Goal: Task Accomplishment & Management: Use online tool/utility

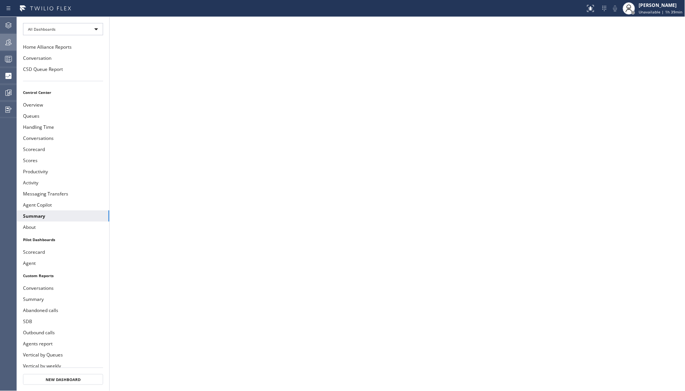
click at [6, 40] on icon at bounding box center [8, 42] width 9 height 9
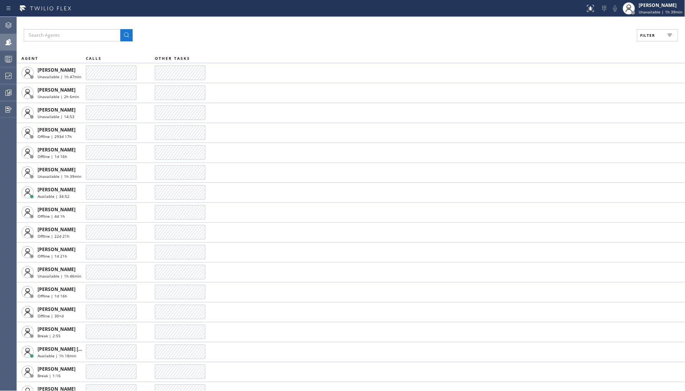
click at [648, 42] on div "Filter AGENT CALLS OTHER TASKS [PERSON_NAME] Unavailable | 1h 47min [PERSON_NAM…" at bounding box center [351, 204] width 668 height 374
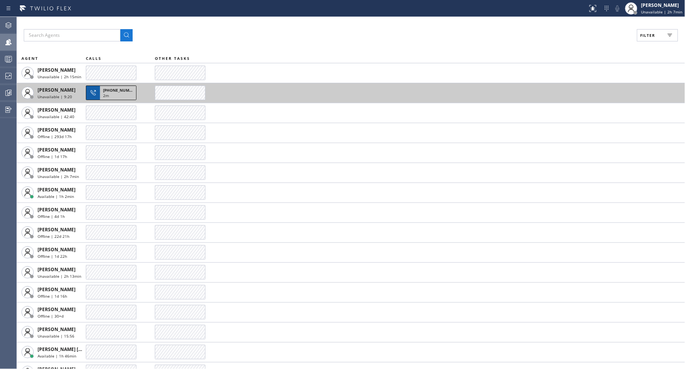
click at [110, 97] on div "2m" at bounding box center [118, 96] width 30 height 7
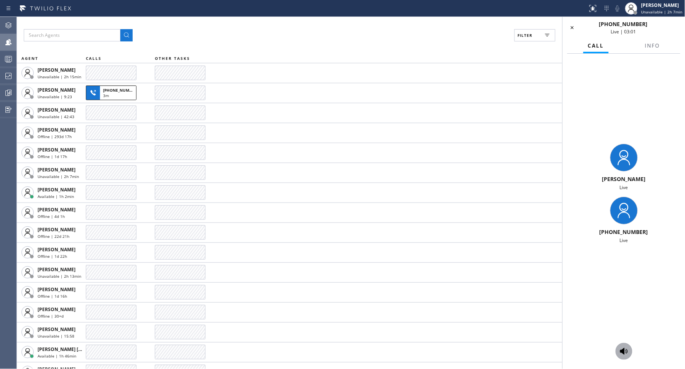
click at [627, 347] on icon at bounding box center [623, 350] width 9 height 9
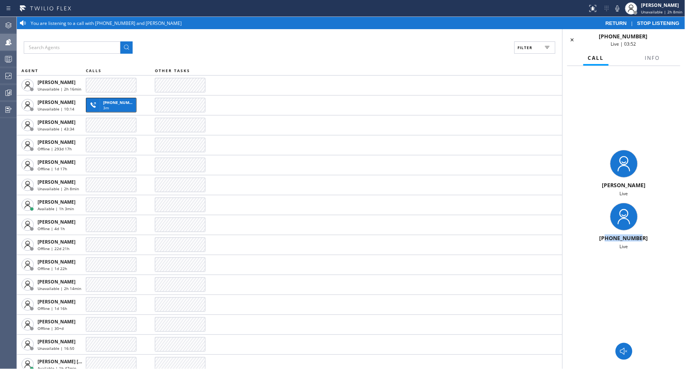
drag, startPoint x: 608, startPoint y: 239, endPoint x: 650, endPoint y: 241, distance: 42.2
click at [650, 241] on div "[PHONE_NUMBER]" at bounding box center [624, 237] width 116 height 7
copy span "3105624367"
click at [627, 350] on icon at bounding box center [623, 351] width 7 height 7
click at [571, 51] on div "Call Info" at bounding box center [623, 58] width 113 height 15
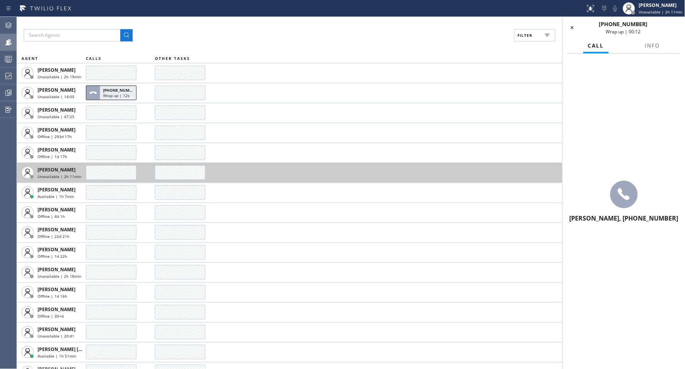
click at [574, 29] on icon at bounding box center [572, 27] width 9 height 9
